Goal: Task Accomplishment & Management: Complete application form

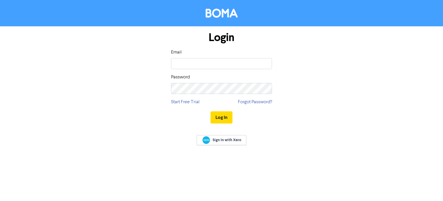
type input "[EMAIL_ADDRESS][DOMAIN_NAME]"
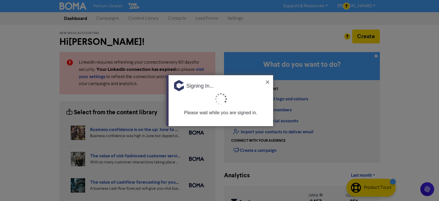
click at [267, 82] on img at bounding box center [267, 81] width 3 height 3
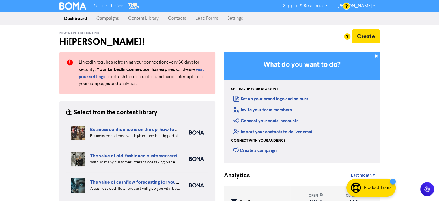
drag, startPoint x: 173, startPoint y: 20, endPoint x: 176, endPoint y: 19, distance: 3.2
click at [173, 20] on link "Contacts" at bounding box center [176, 19] width 27 height 12
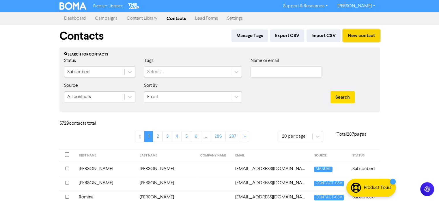
click at [361, 33] on button "New contact" at bounding box center [361, 35] width 37 height 12
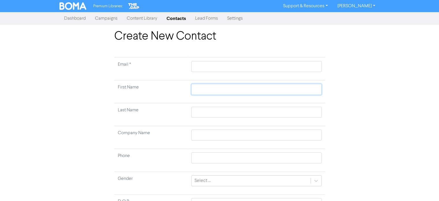
click at [209, 90] on input "text" at bounding box center [256, 89] width 130 height 11
paste input "[PERSON_NAME]"
type input "[PERSON_NAME]"
drag, startPoint x: 208, startPoint y: 89, endPoint x: 219, endPoint y: 90, distance: 11.3
click at [219, 90] on input "[PERSON_NAME]" at bounding box center [256, 89] width 130 height 11
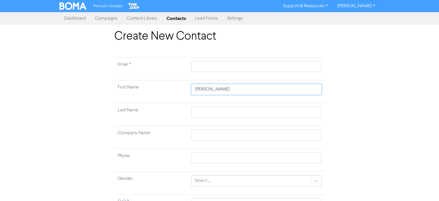
type input "[PERSON_NAME]"
click at [205, 107] on input "text" at bounding box center [256, 111] width 130 height 11
paste input "[PERSON_NAME]"
type input "[PERSON_NAME]"
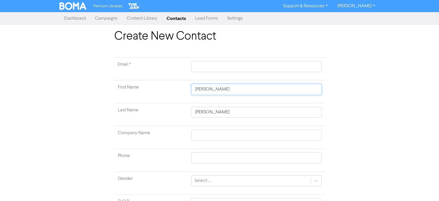
drag, startPoint x: 222, startPoint y: 89, endPoint x: 209, endPoint y: 87, distance: 13.1
click at [209, 87] on input "[PERSON_NAME]" at bounding box center [256, 89] width 130 height 11
type input "[PERSON_NAME]"
click at [222, 70] on input "text" at bounding box center [256, 66] width 130 height 11
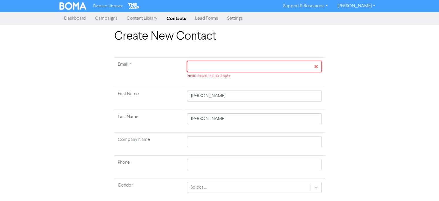
paste input "[EMAIL_ADDRESS][DOMAIN_NAME]"
type input "[EMAIL_ADDRESS][DOMAIN_NAME]"
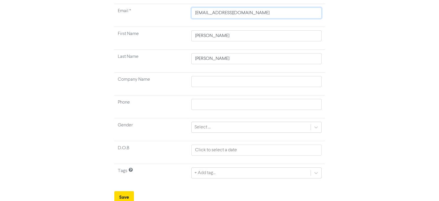
scroll to position [55, 0]
type input "[EMAIL_ADDRESS][DOMAIN_NAME]"
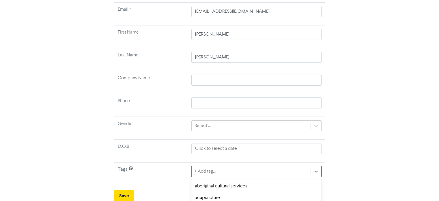
scroll to position [119, 0]
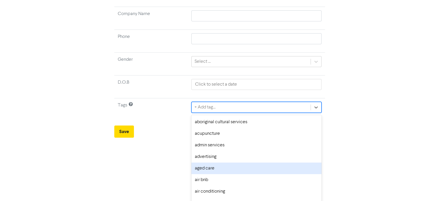
click at [225, 113] on div "option aged care focused, 5 of 287. 287 results available. Use Up and Down to c…" at bounding box center [256, 107] width 130 height 11
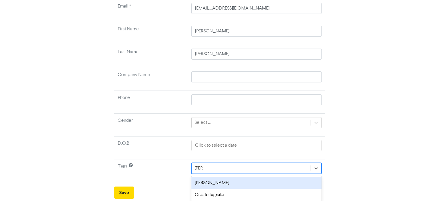
type input "[PERSON_NAME]"
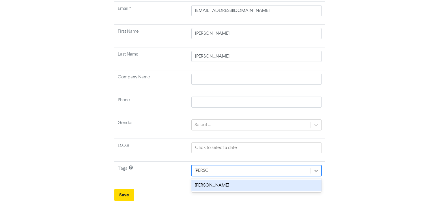
scroll to position [55, 0]
click at [211, 183] on div "[PERSON_NAME]" at bounding box center [256, 186] width 130 height 12
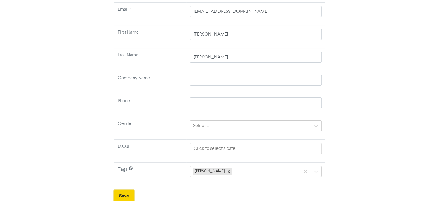
click at [123, 193] on button "Save" at bounding box center [124, 195] width 20 height 12
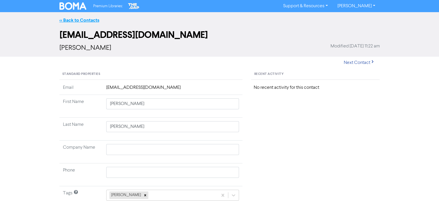
click at [91, 19] on link "<< Back to Contacts" at bounding box center [79, 20] width 40 height 6
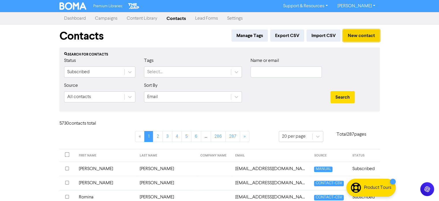
click at [358, 35] on button "New contact" at bounding box center [361, 35] width 37 height 12
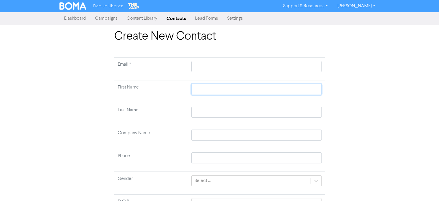
click at [212, 89] on input "text" at bounding box center [256, 89] width 130 height 11
paste input "[PERSON_NAME]"
type input "[PERSON_NAME]"
drag, startPoint x: 215, startPoint y: 89, endPoint x: 225, endPoint y: 90, distance: 10.7
click at [225, 90] on input "[PERSON_NAME]" at bounding box center [256, 89] width 130 height 11
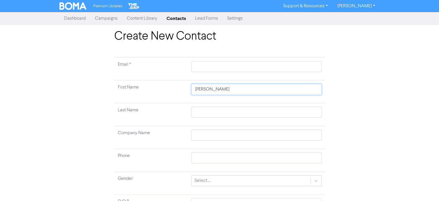
type input "[PERSON_NAME]"
click at [201, 111] on input "text" at bounding box center [256, 111] width 130 height 11
paste input "[PERSON_NAME]"
type input "[PERSON_NAME]"
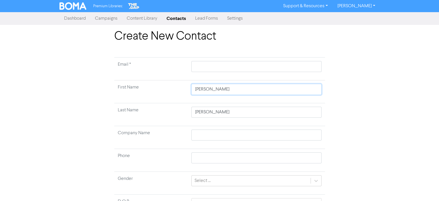
drag, startPoint x: 224, startPoint y: 90, endPoint x: 212, endPoint y: 88, distance: 11.3
click at [212, 88] on input "[PERSON_NAME]" at bounding box center [256, 89] width 130 height 11
type input "[PERSON_NAME]"
click at [219, 67] on input "text" at bounding box center [256, 66] width 130 height 11
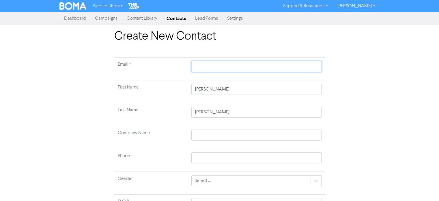
paste input "[PERSON_NAME][EMAIL_ADDRESS][DOMAIN_NAME] +"
type input "[PERSON_NAME][EMAIL_ADDRESS][DOMAIN_NAME] +"
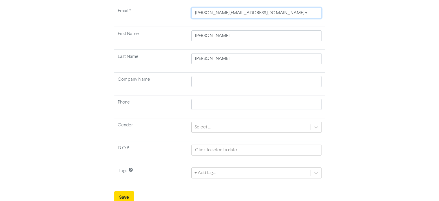
scroll to position [55, 0]
type input "[PERSON_NAME][EMAIL_ADDRESS][DOMAIN_NAME] +"
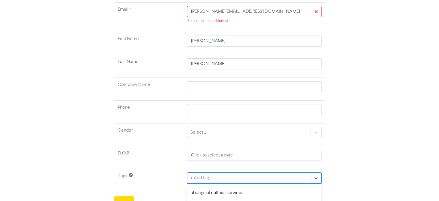
scroll to position [126, 0]
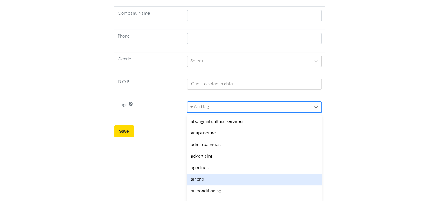
click at [210, 112] on div "option air bnb focused, 6 of 287. 287 results available. Use Up and Down to cho…" at bounding box center [254, 106] width 134 height 11
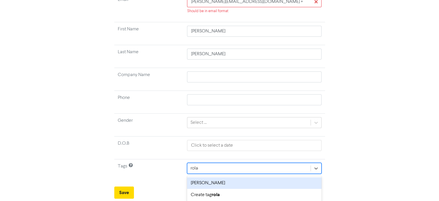
scroll to position [61, 0]
type input "[PERSON_NAME]"
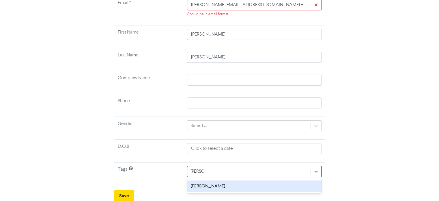
click at [199, 185] on div "[PERSON_NAME]" at bounding box center [254, 186] width 134 height 12
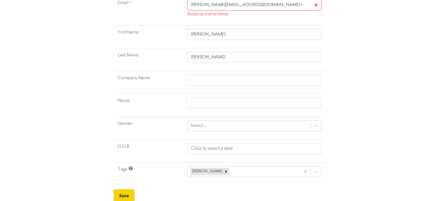
click at [126, 194] on button "Save" at bounding box center [124, 195] width 20 height 12
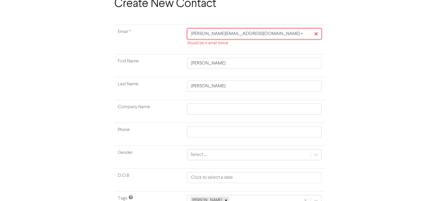
click at [264, 31] on input "[PERSON_NAME][EMAIL_ADDRESS][DOMAIN_NAME] +" at bounding box center [254, 33] width 134 height 11
type input "[PERSON_NAME][EMAIL_ADDRESS][DOMAIN_NAME]"
click at [191, 33] on input "[PERSON_NAME][EMAIL_ADDRESS][DOMAIN_NAME]" at bounding box center [254, 33] width 134 height 11
drag, startPoint x: 253, startPoint y: 33, endPoint x: 186, endPoint y: 32, distance: 66.6
click at [186, 32] on td "[PERSON_NAME][EMAIL_ADDRESS][DOMAIN_NAME] Should be in email format" at bounding box center [253, 39] width 141 height 29
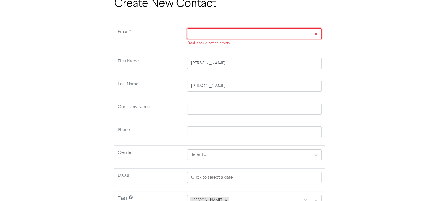
paste input "[PERSON_NAME][EMAIL_ADDRESS][DOMAIN_NAME]"
type input "[PERSON_NAME][EMAIL_ADDRESS][DOMAIN_NAME]"
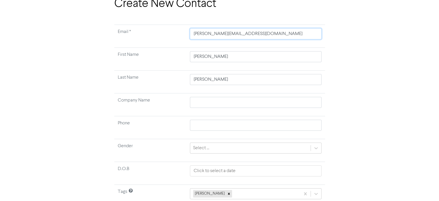
click at [196, 35] on input "[PERSON_NAME][EMAIL_ADDRESS][DOMAIN_NAME]" at bounding box center [255, 33] width 131 height 11
drag, startPoint x: 261, startPoint y: 38, endPoint x: 193, endPoint y: 38, distance: 68.1
click at [193, 38] on input "[PERSON_NAME][EMAIL_ADDRESS][DOMAIN_NAME]" at bounding box center [255, 33] width 131 height 11
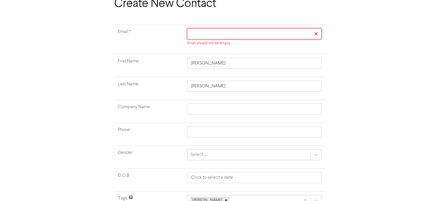
paste input "[PERSON_NAME][EMAIL_ADDRESS][DOMAIN_NAME]"
type input "[PERSON_NAME][EMAIL_ADDRESS][DOMAIN_NAME]"
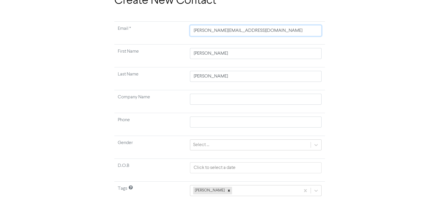
scroll to position [55, 0]
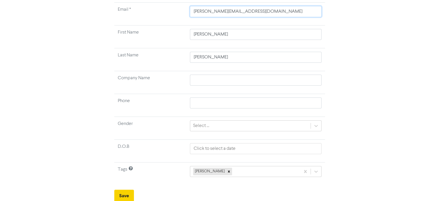
type input "[PERSON_NAME][EMAIL_ADDRESS][DOMAIN_NAME]"
click at [128, 195] on button "Save" at bounding box center [124, 195] width 20 height 12
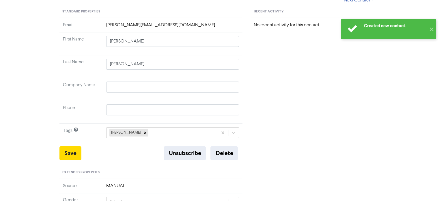
scroll to position [87, 0]
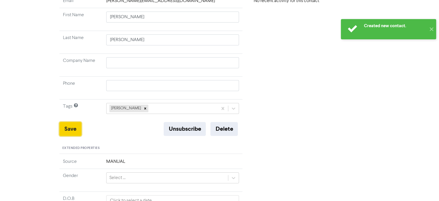
click at [76, 126] on button "Save" at bounding box center [70, 129] width 22 height 14
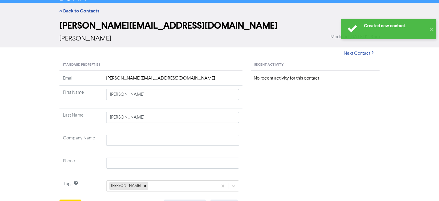
scroll to position [0, 0]
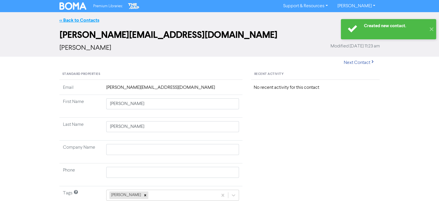
click at [87, 20] on link "<< Back to Contacts" at bounding box center [79, 20] width 40 height 6
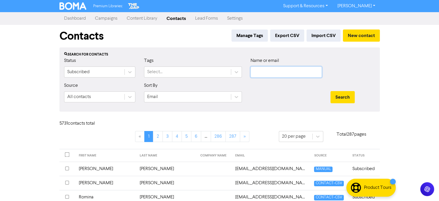
click at [282, 72] on input "text" at bounding box center [285, 71] width 71 height 11
paste input "[EMAIL_ADDRESS][DOMAIN_NAME]"
type input "[EMAIL_ADDRESS][DOMAIN_NAME]"
click at [341, 96] on button "Search" at bounding box center [342, 97] width 24 height 12
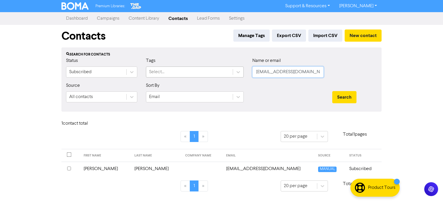
drag, startPoint x: 303, startPoint y: 69, endPoint x: 230, endPoint y: 75, distance: 72.6
click at [233, 70] on div "Status Subscribed Tags Select... Name or email [EMAIL_ADDRESS][DOMAIN_NAME]" at bounding box center [222, 69] width 320 height 25
paste input "[PERSON_NAME][EMAIL_ADDRESS][DOMAIN_NAME]"
type input "[PERSON_NAME][EMAIL_ADDRESS][DOMAIN_NAME]"
click at [348, 93] on button "Search" at bounding box center [344, 97] width 24 height 12
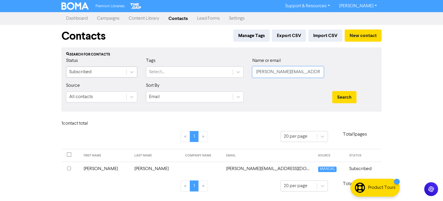
drag, startPoint x: 122, startPoint y: 68, endPoint x: 115, endPoint y: 71, distance: 8.0
click at [104, 68] on div "Status Subscribed Tags Select... Name or email [PERSON_NAME][EMAIL_ADDRESS][DOM…" at bounding box center [222, 69] width 320 height 25
paste input "[EMAIL_ADDRESS][DOMAIN_NAME]"
type input "[EMAIL_ADDRESS][DOMAIN_NAME]"
click at [343, 92] on button "Search" at bounding box center [344, 97] width 24 height 12
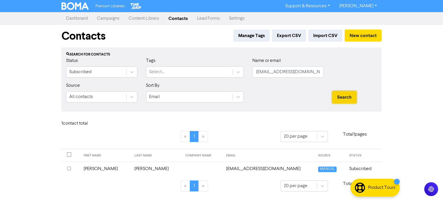
click at [336, 97] on button "Search" at bounding box center [344, 97] width 24 height 12
click at [340, 98] on button "Search" at bounding box center [344, 97] width 24 height 12
click at [244, 167] on td "[EMAIL_ADDRESS][DOMAIN_NAME]" at bounding box center [269, 168] width 92 height 14
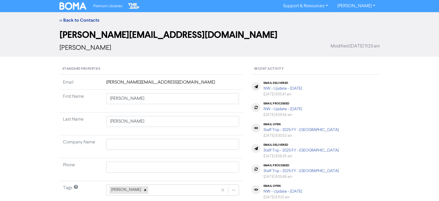
type input "[PERSON_NAME]"
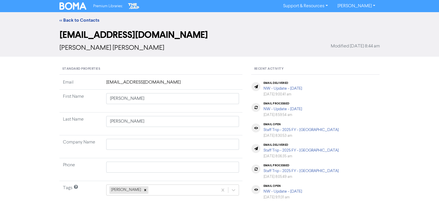
click at [159, 81] on td "[EMAIL_ADDRESS][DOMAIN_NAME]" at bounding box center [173, 84] width 140 height 11
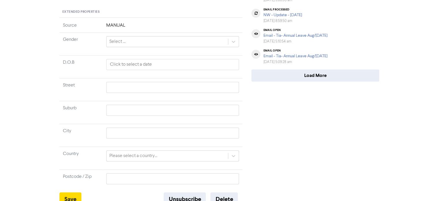
scroll to position [224, 0]
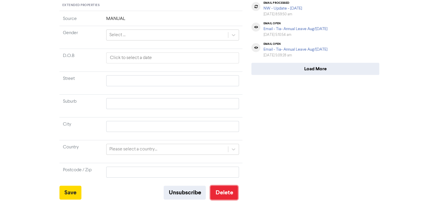
click at [225, 191] on button "Delete" at bounding box center [223, 192] width 27 height 14
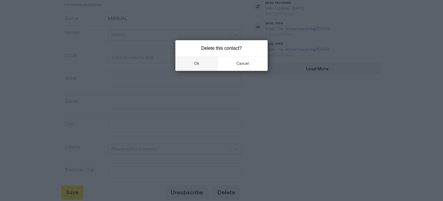
click at [195, 62] on button "ok" at bounding box center [196, 63] width 43 height 14
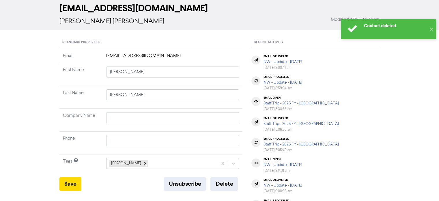
scroll to position [0, 0]
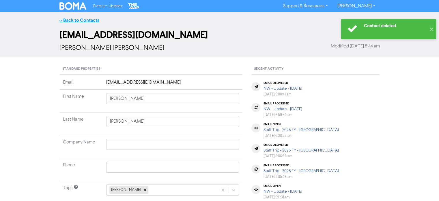
click at [89, 21] on link "<< Back to Contacts" at bounding box center [79, 20] width 40 height 6
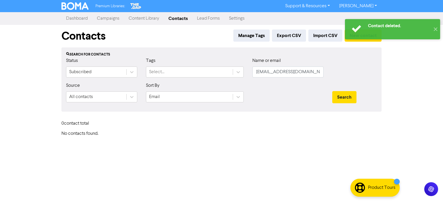
click at [358, 40] on div "Contact deleted. ✕" at bounding box center [392, 29] width 101 height 26
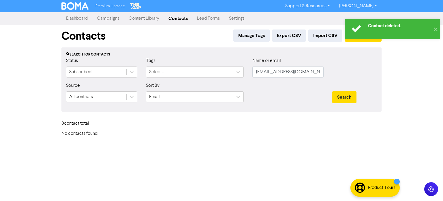
click at [359, 38] on div at bounding box center [356, 29] width 20 height 20
click at [437, 28] on button "✕" at bounding box center [436, 29] width 10 height 20
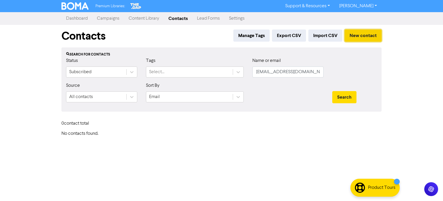
click at [369, 31] on button "New contact" at bounding box center [363, 35] width 37 height 12
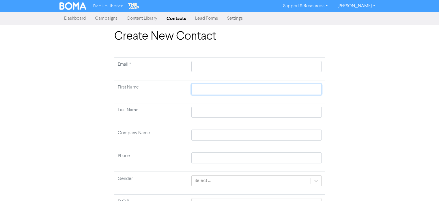
click at [208, 92] on input "text" at bounding box center [256, 89] width 130 height 11
paste input "[EMAIL_ADDRESS][DOMAIN_NAME]"
type input "[EMAIL_ADDRESS][DOMAIN_NAME]"
drag, startPoint x: 261, startPoint y: 89, endPoint x: 101, endPoint y: 90, distance: 159.5
click at [99, 90] on div "Create New Contact Email * First Name [EMAIL_ADDRESS][DOMAIN_NAME] Last Name Co…" at bounding box center [219, 142] width 329 height 227
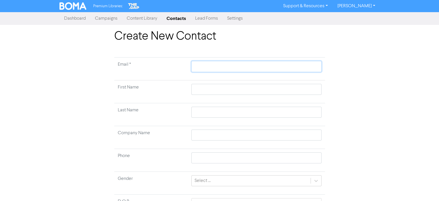
click at [210, 65] on input "text" at bounding box center [256, 66] width 130 height 11
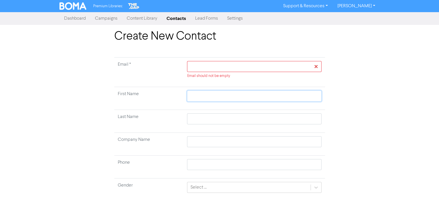
click at [210, 87] on td at bounding box center [253, 98] width 141 height 23
paste input "[PERSON_NAME] [PERSON_NAME]"
type input "[PERSON_NAME] [PERSON_NAME]"
drag, startPoint x: 222, startPoint y: 96, endPoint x: 252, endPoint y: 102, distance: 31.4
click at [253, 102] on td "[PERSON_NAME] [PERSON_NAME]" at bounding box center [253, 98] width 141 height 23
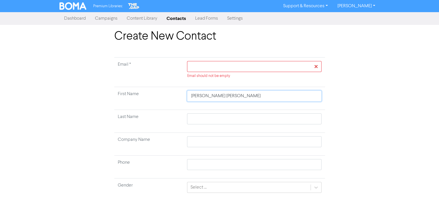
type input "[PERSON_NAME] [PERSON_NAME]"
click at [210, 116] on input "text" at bounding box center [254, 118] width 134 height 11
paste input "[PERSON_NAME]"
drag, startPoint x: 239, startPoint y: 95, endPoint x: 207, endPoint y: 95, distance: 31.5
click at [207, 95] on input "[PERSON_NAME] [PERSON_NAME]" at bounding box center [254, 95] width 134 height 11
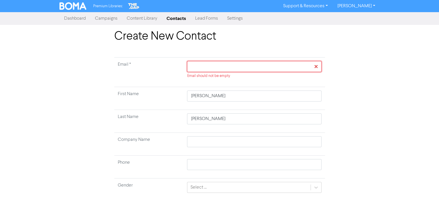
click at [209, 65] on input "text" at bounding box center [254, 66] width 134 height 11
paste input "[EMAIL_ADDRESS][DOMAIN_NAME]"
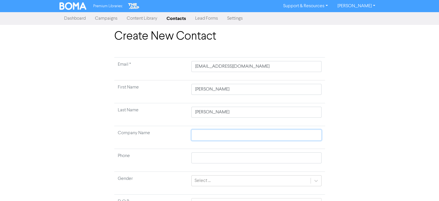
click at [212, 139] on input "text" at bounding box center [256, 134] width 130 height 11
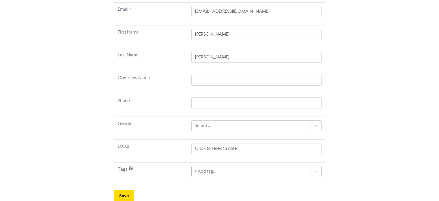
scroll to position [119, 0]
click at [292, 170] on div "+ Add tag..." at bounding box center [256, 170] width 130 height 11
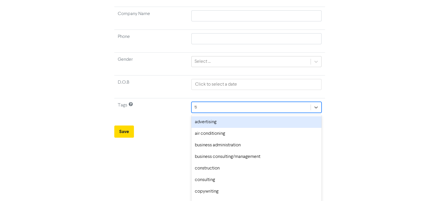
scroll to position [58, 0]
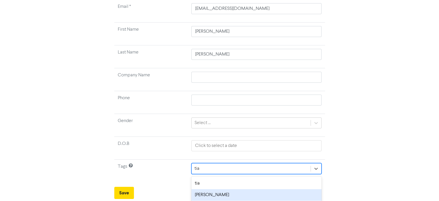
click at [220, 193] on div "[PERSON_NAME]" at bounding box center [256, 195] width 130 height 12
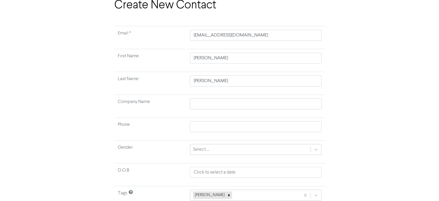
scroll to position [55, 0]
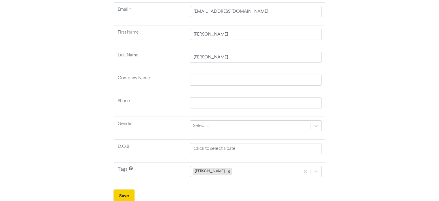
click at [130, 192] on button "Save" at bounding box center [124, 195] width 20 height 12
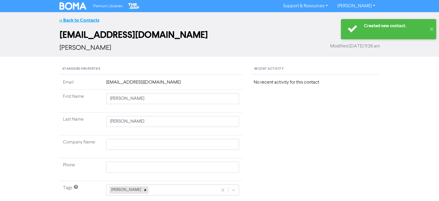
click at [84, 20] on link "<< Back to Contacts" at bounding box center [79, 20] width 40 height 6
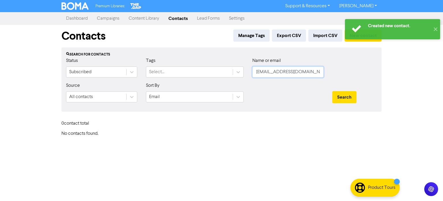
click at [223, 72] on div "Status Subscribed Tags Select... Name or email [EMAIL_ADDRESS][DOMAIN_NAME]" at bounding box center [222, 69] width 320 height 25
paste input "[EMAIL_ADDRESS][DOMAIN_NAME]"
click at [355, 100] on button "Search" at bounding box center [344, 97] width 24 height 12
